Goal: Transaction & Acquisition: Purchase product/service

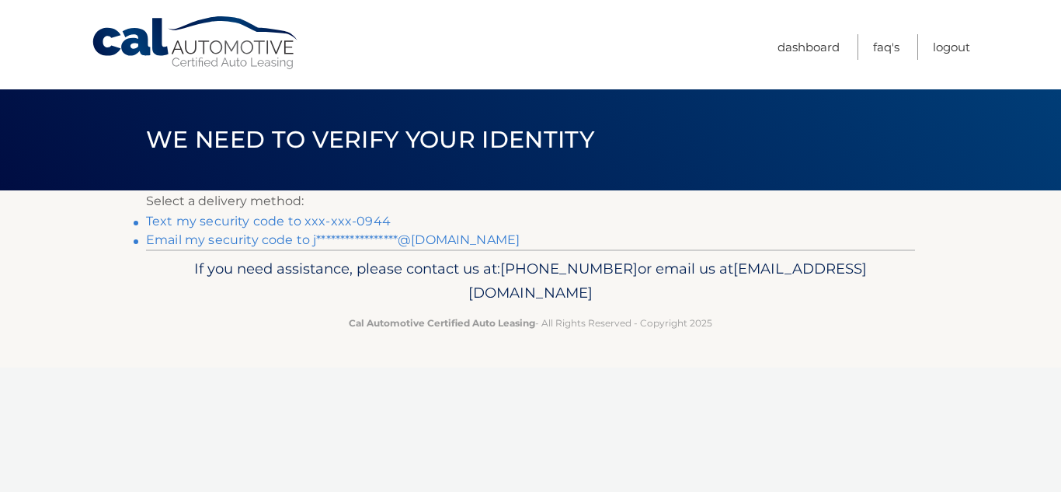
click at [177, 224] on link "Text my security code to xxx-xxx-0944" at bounding box center [268, 221] width 245 height 15
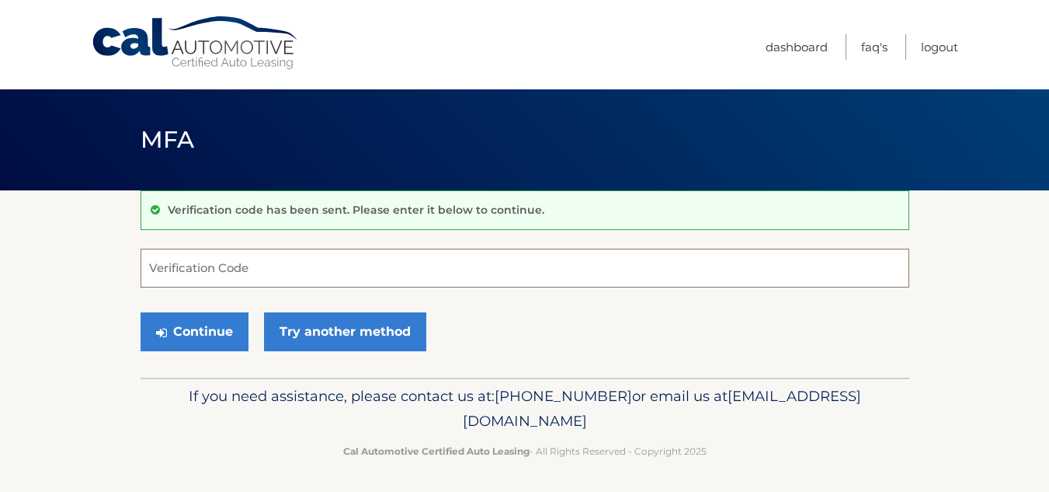
click at [249, 265] on input "Verification Code" at bounding box center [525, 268] width 769 height 39
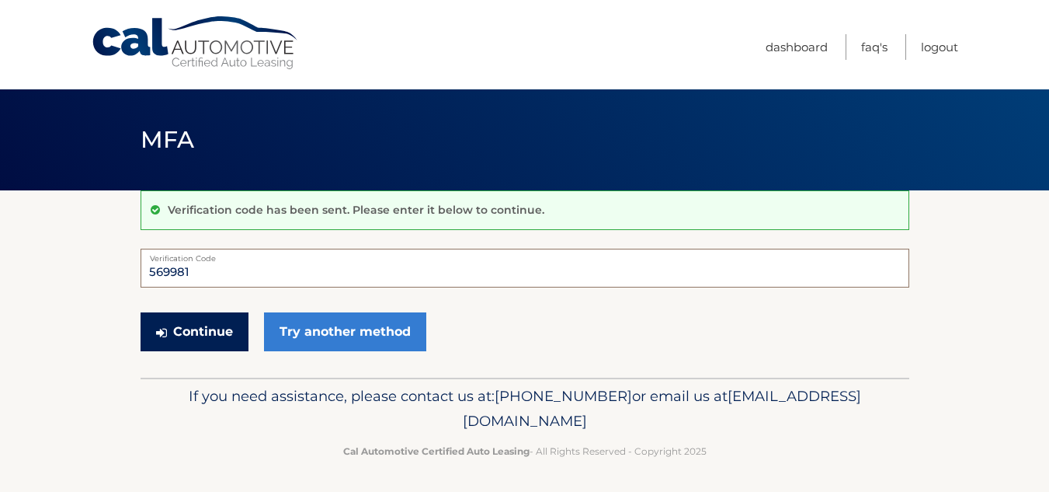
type input "569981"
click at [212, 332] on button "Continue" at bounding box center [195, 331] width 108 height 39
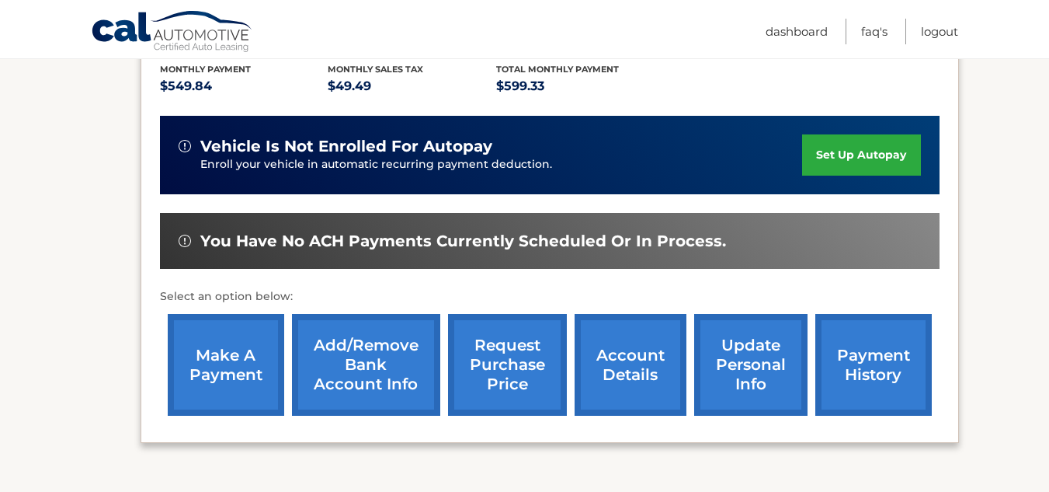
scroll to position [388, 0]
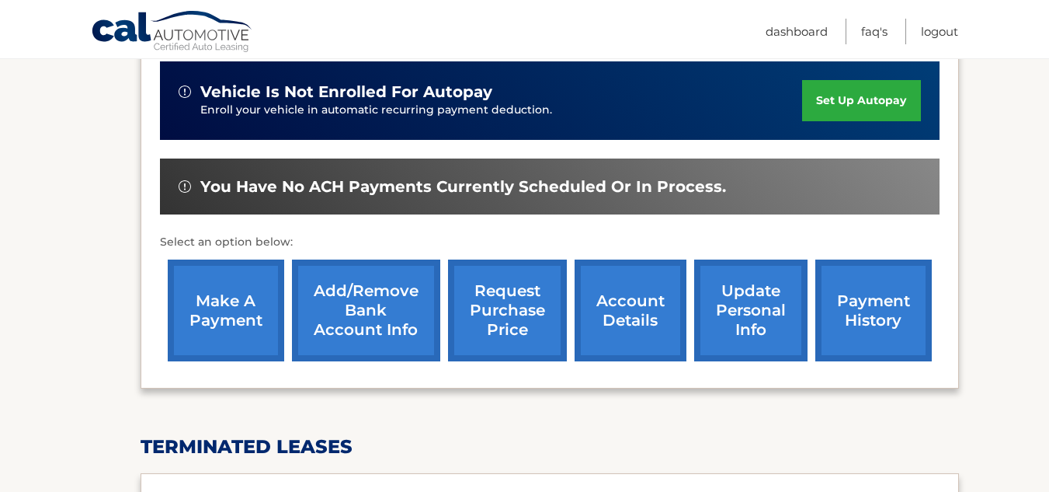
click at [241, 303] on link "make a payment" at bounding box center [226, 310] width 117 height 102
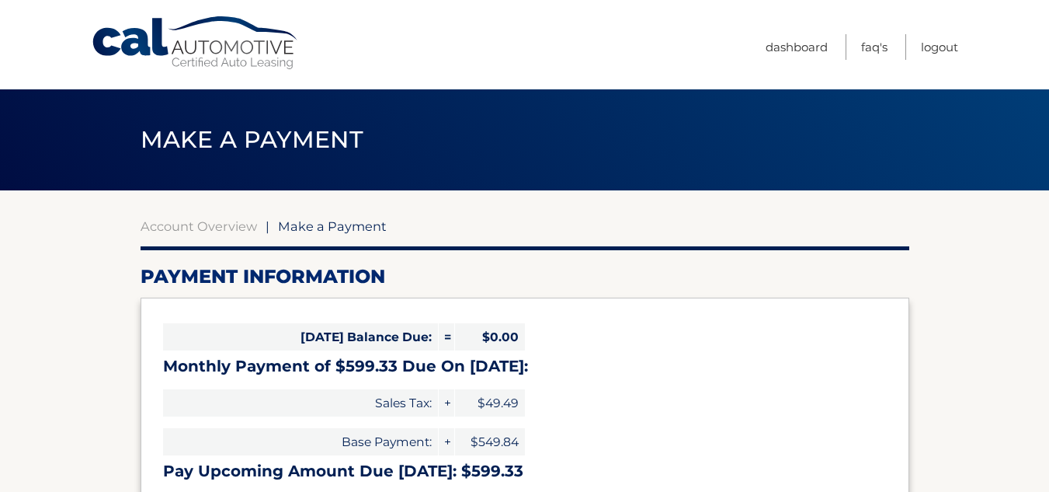
select select "Mjg5MzE1NDgtYzJjMS00YTJmLWIwMDktODdlMTkzZjZjZTcy"
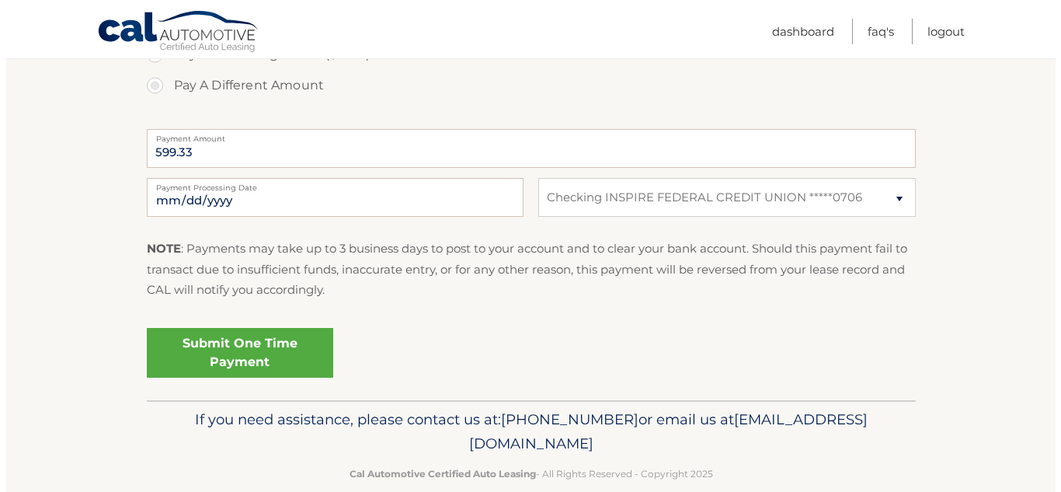
scroll to position [618, 0]
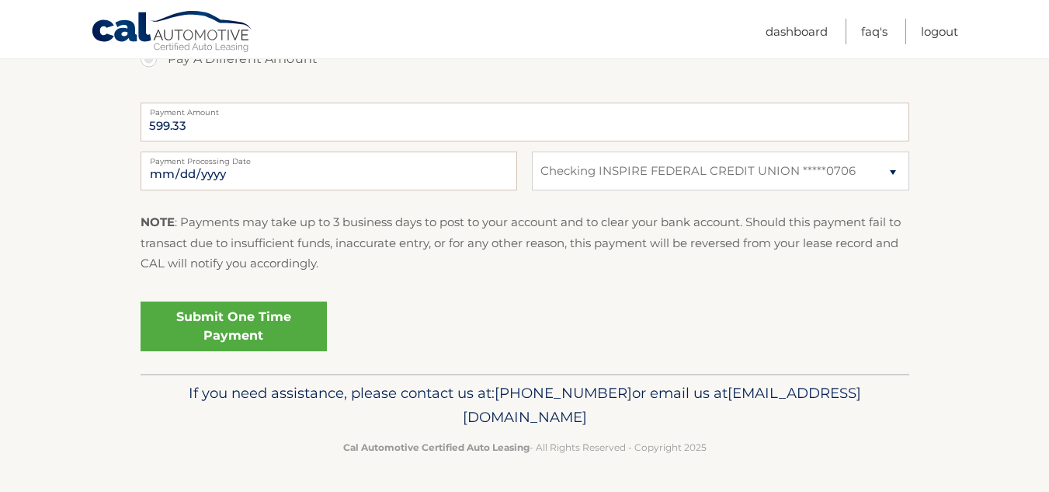
click at [251, 322] on link "Submit One Time Payment" at bounding box center [234, 326] width 186 height 50
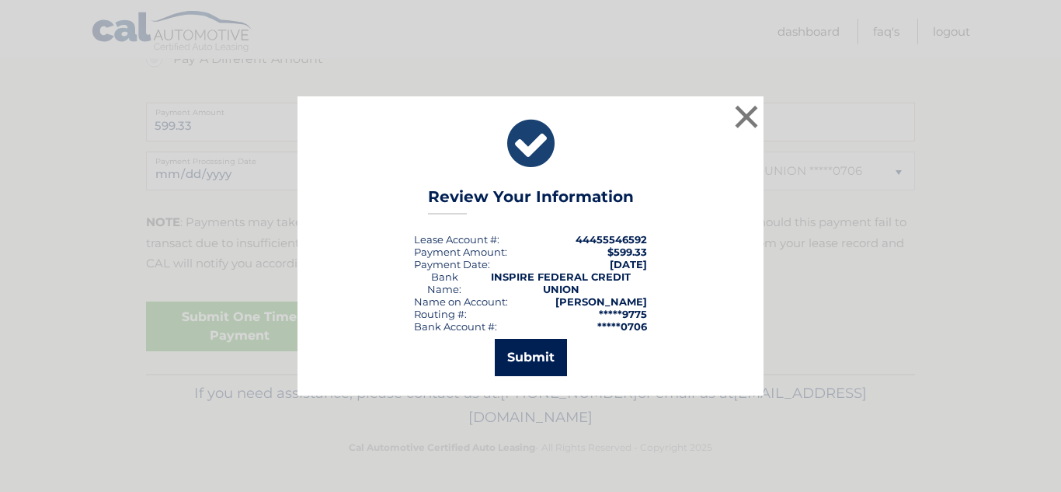
click at [550, 351] on button "Submit" at bounding box center [531, 357] width 72 height 37
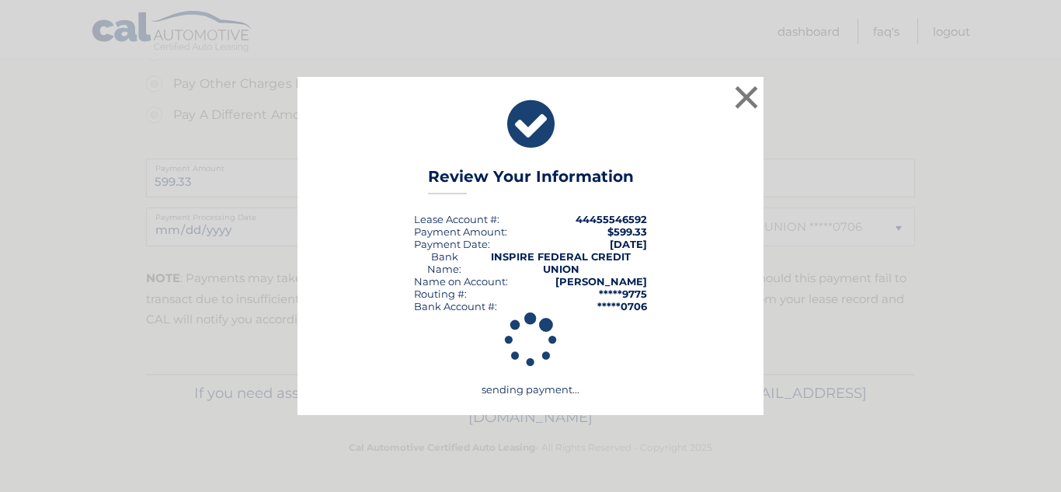
scroll to position [562, 0]
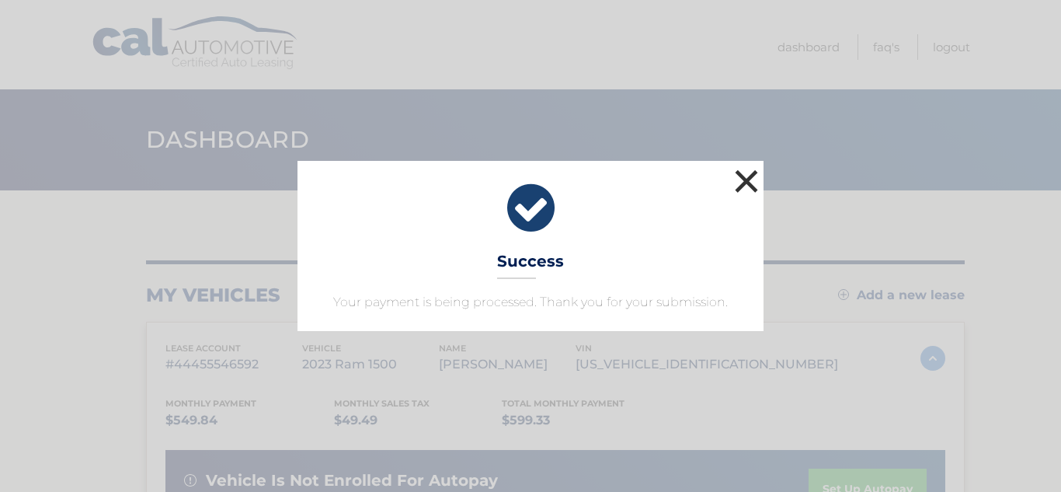
click at [752, 179] on button "×" at bounding box center [746, 180] width 31 height 31
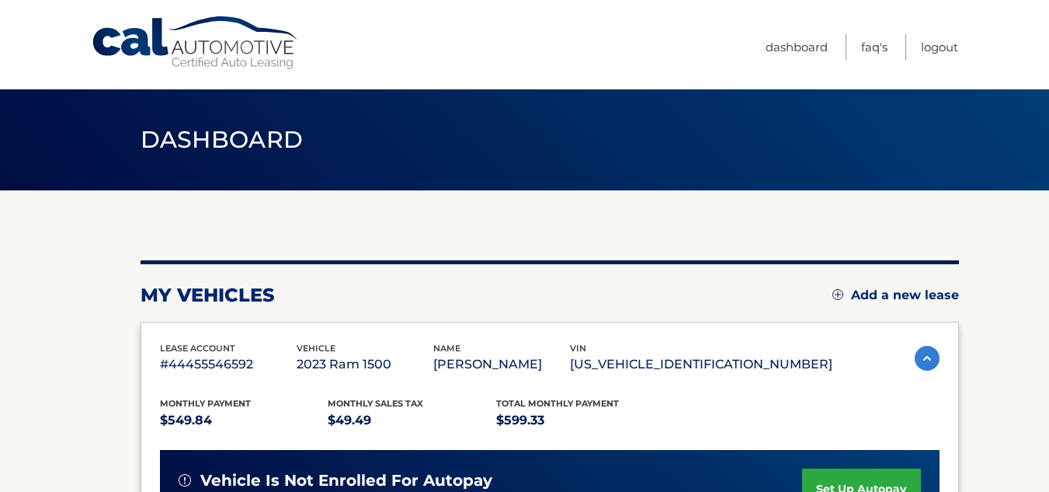
drag, startPoint x: 525, startPoint y: 32, endPoint x: 460, endPoint y: 24, distance: 65.7
click at [460, 24] on nav "Menu Dashboard FAQ's Logout" at bounding box center [635, 44] width 645 height 89
